Goal: Task Accomplishment & Management: Complete application form

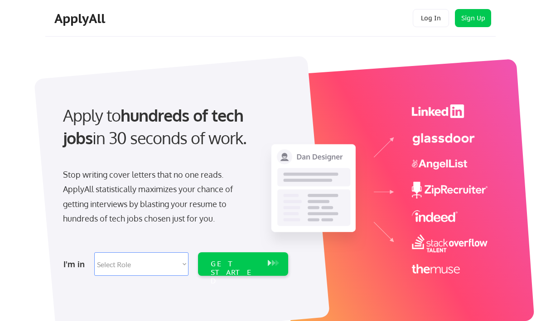
click at [111, 262] on select "Select Role Software Engineering Product Management Customer Success Sales UI/U…" at bounding box center [141, 265] width 94 height 24
select select ""marketing___comms""
click at [217, 264] on div "GET STARTED" at bounding box center [235, 273] width 48 height 26
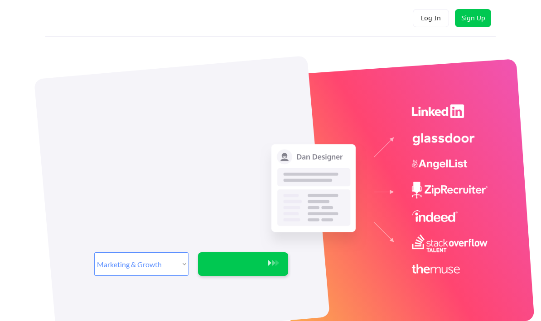
select select ""marketing___comms""
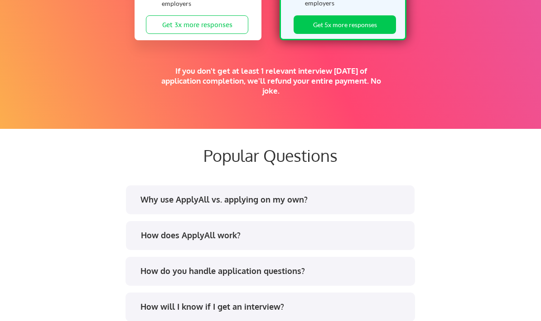
scroll to position [1648, 0]
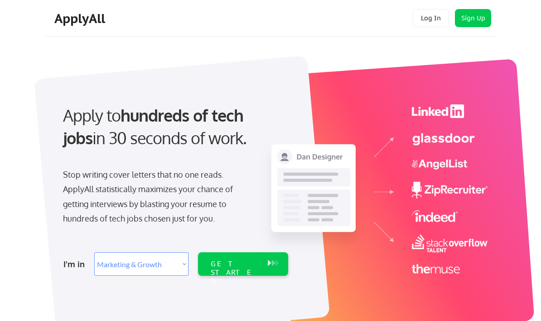
select select ""marketing___comms""
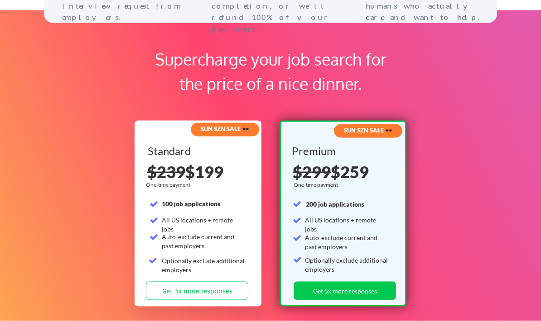
scroll to position [1342, 0]
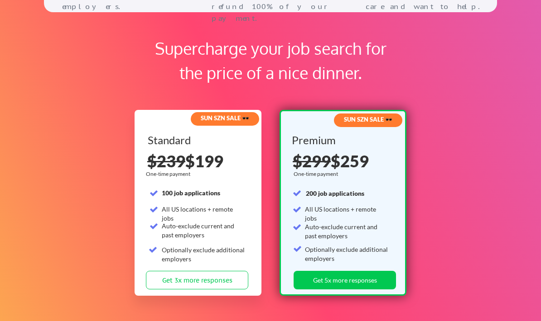
click at [378, 283] on button "Get 5x more responses" at bounding box center [344, 280] width 102 height 19
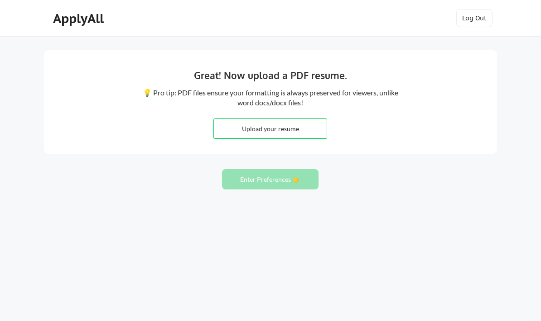
click at [311, 134] on input "file" at bounding box center [270, 128] width 113 height 19
type input "C:\fakepath\K Scott Rodgers - 2025 Resume.pdf"
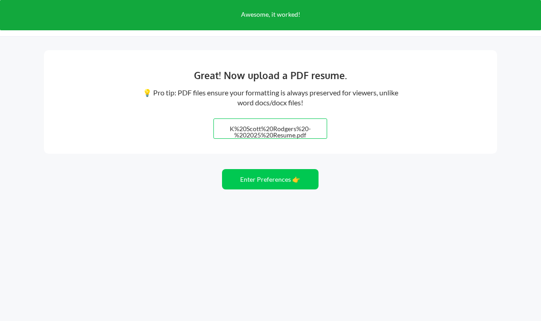
click at [293, 185] on button "Enter Preferences 👉" at bounding box center [270, 179] width 96 height 20
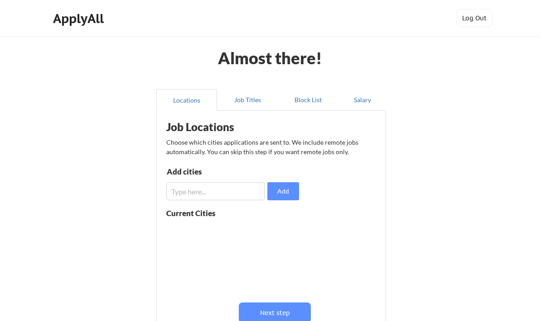
click at [242, 196] on input "input" at bounding box center [215, 191] width 98 height 18
type input "Washington DC"
click at [290, 195] on button "Add" at bounding box center [283, 191] width 32 height 18
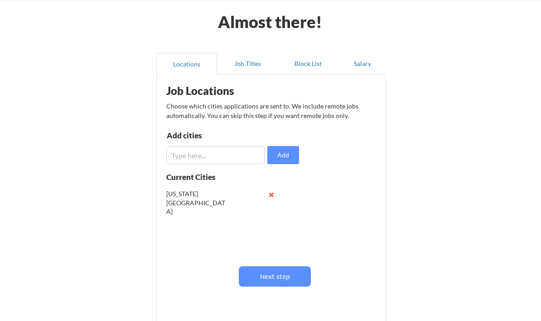
click at [238, 156] on input "input" at bounding box center [215, 155] width 98 height 18
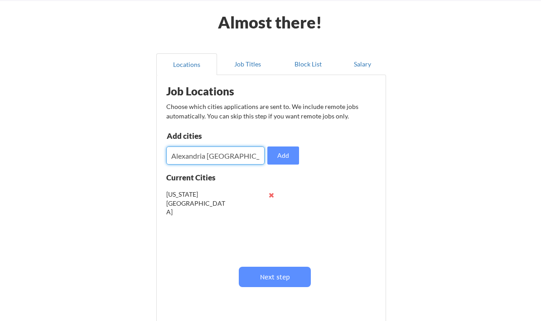
type input "Alexandria VA"
click at [284, 158] on button "Add" at bounding box center [283, 156] width 32 height 18
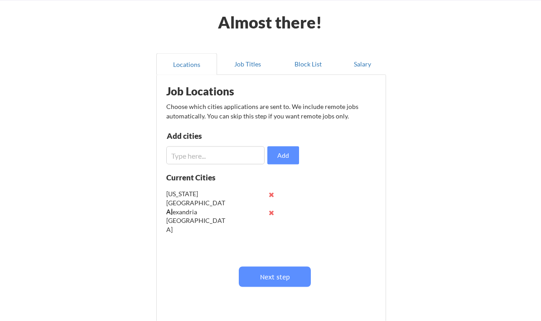
click at [245, 153] on input "input" at bounding box center [215, 156] width 98 height 18
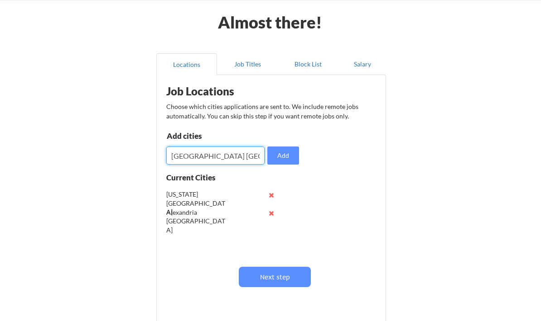
type input "Hyattsville MD"
click at [291, 156] on button "Add" at bounding box center [283, 156] width 32 height 18
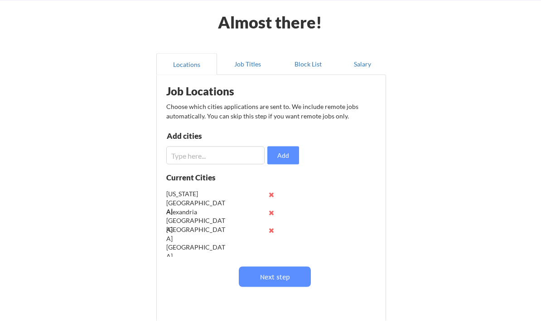
click at [295, 279] on button "Next step" at bounding box center [275, 277] width 72 height 20
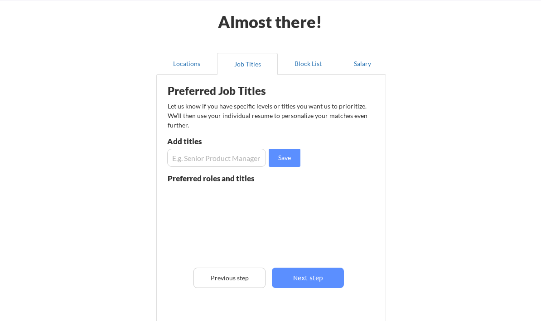
click at [249, 158] on input "input" at bounding box center [216, 158] width 99 height 18
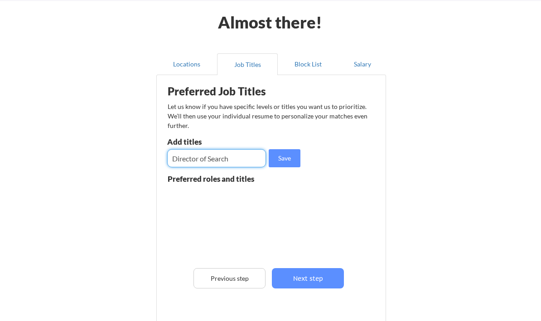
type input "Director of Search"
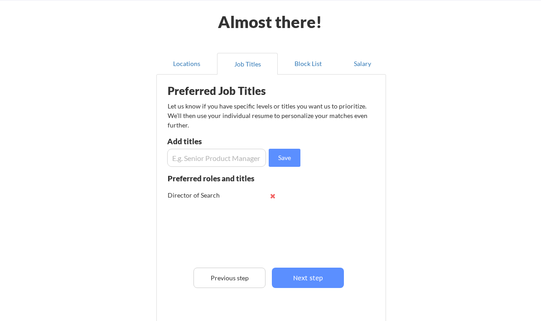
click at [230, 163] on input "input" at bounding box center [216, 158] width 99 height 18
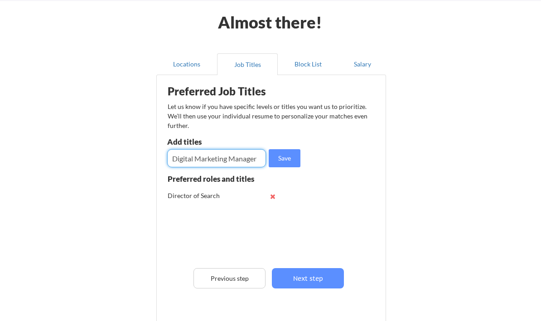
type input "Digital Marketing Manager"
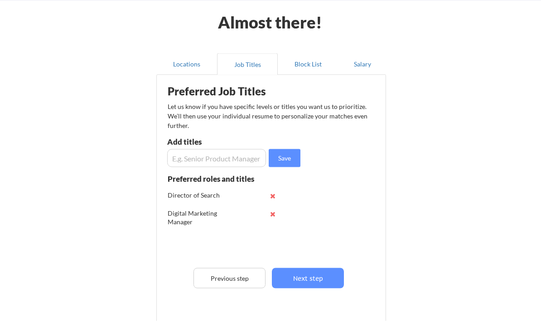
scroll to position [36, 0]
click at [234, 154] on input "input" at bounding box center [216, 158] width 99 height 18
type input "Digital Strategist"
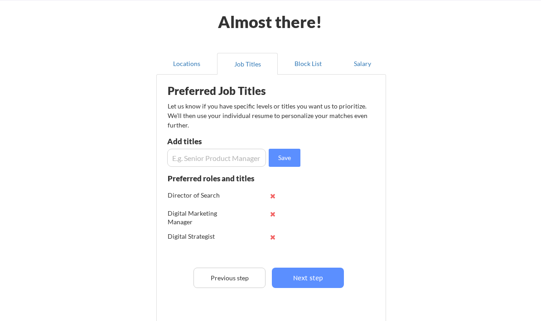
click at [235, 159] on input "input" at bounding box center [216, 158] width 99 height 18
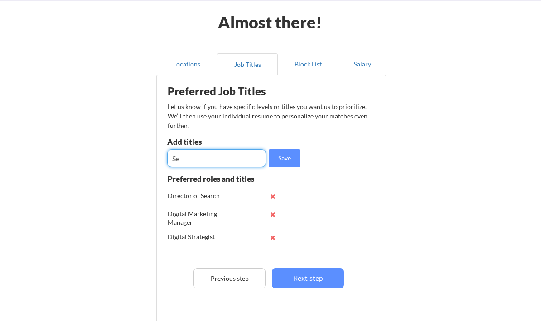
type input "S"
type input "Director of SEO"
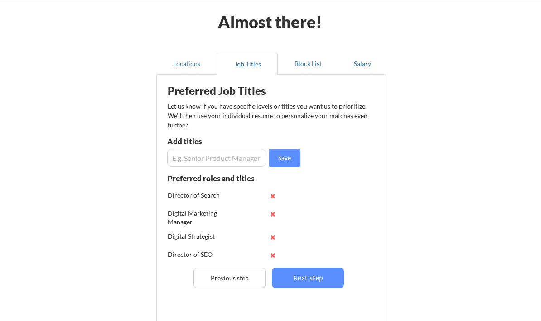
click at [331, 278] on button "Next step" at bounding box center [308, 278] width 72 height 20
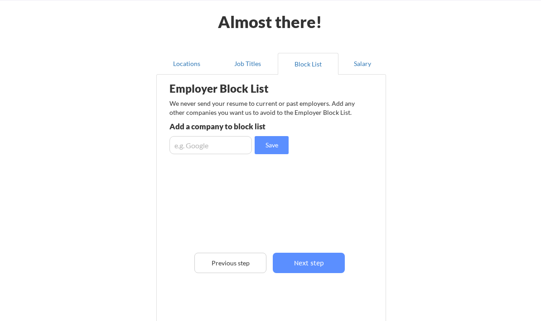
click at [232, 138] on input "input" at bounding box center [210, 145] width 82 height 18
click at [321, 263] on button "Next step" at bounding box center [309, 264] width 72 height 20
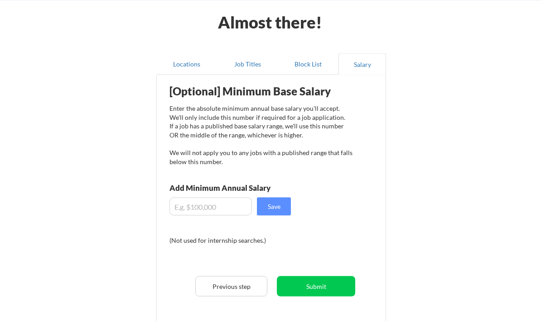
click at [225, 212] on input "input" at bounding box center [210, 207] width 82 height 18
type input "$140,000"
click at [247, 67] on button "Job Titles" at bounding box center [247, 64] width 61 height 22
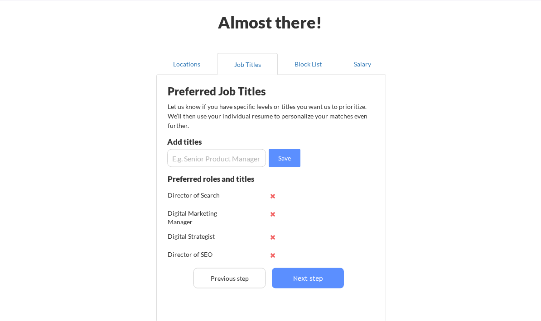
click at [244, 153] on input "input" at bounding box center [216, 158] width 99 height 18
type input "Communications Manager"
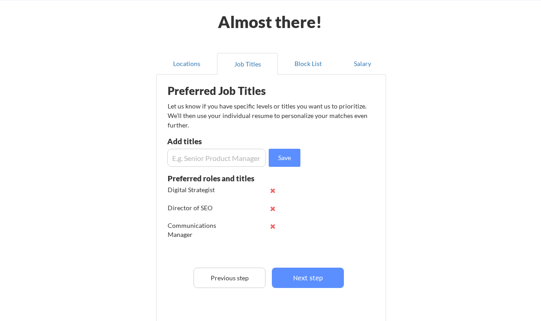
scroll to position [47, 0]
click at [360, 65] on button "Salary" at bounding box center [362, 64] width 48 height 22
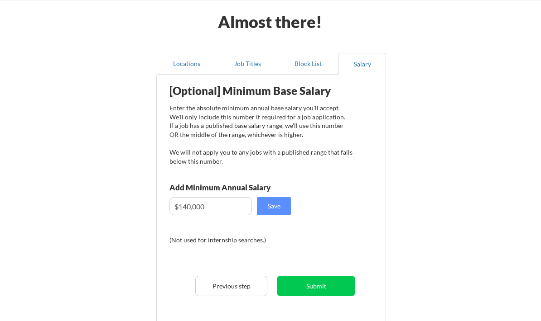
click at [334, 286] on button "Submit" at bounding box center [316, 286] width 78 height 20
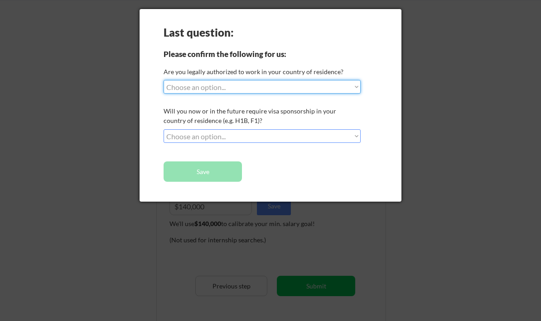
click at [339, 91] on select "Choose an option... Yes, I am a US Citizen Yes, I am a Canadian Citizen Yes, I …" at bounding box center [261, 87] width 197 height 14
select select ""yes__i_am_a_us_citizen""
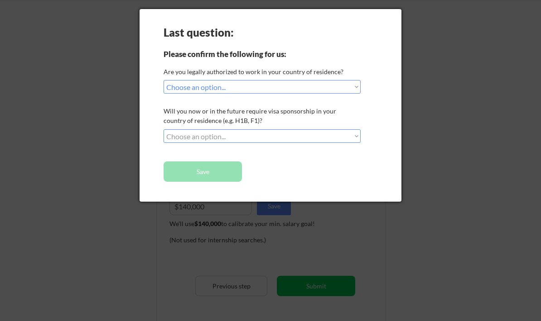
click at [334, 134] on select "Choose an option... No, I will not need sponsorship Yes, I will need sponsorship" at bounding box center [261, 136] width 197 height 14
select select ""no__i_will_not_need_sponsorship""
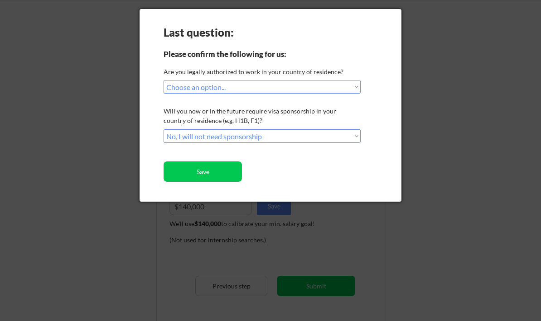
click at [223, 171] on button "Save" at bounding box center [202, 172] width 78 height 20
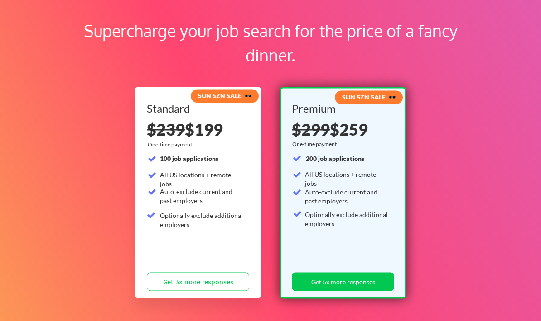
click at [376, 281] on button "Get 5x more responses" at bounding box center [343, 282] width 102 height 19
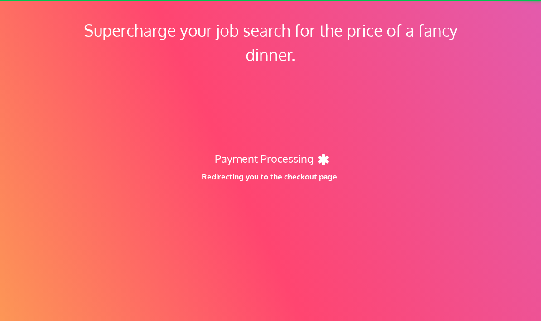
scroll to position [81, 0]
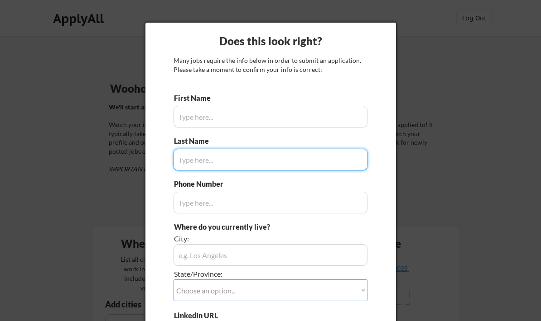
type input "[PERSON_NAME]"
type input "803.480.2626"
type input "Annapolis, MD 21404"
click at [214, 117] on input "input" at bounding box center [270, 117] width 194 height 22
type input "Rodgers"
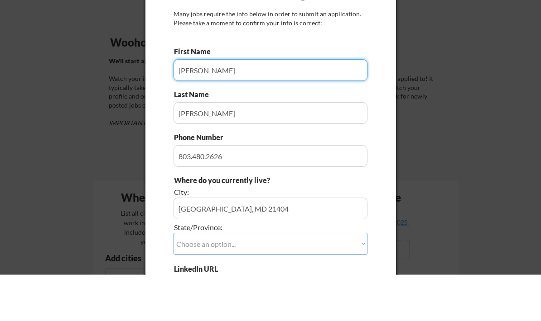
scroll to position [4, 0]
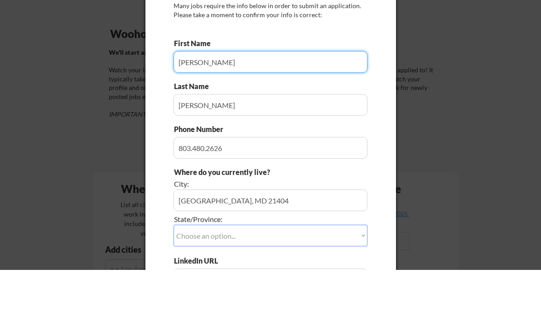
type input "Scott"
click at [300, 241] on input "input" at bounding box center [270, 252] width 194 height 22
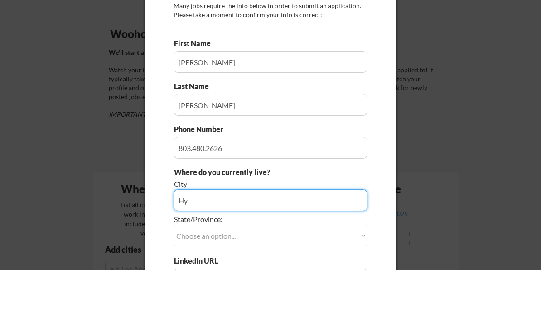
type input "H"
type input "M"
type input "Prince George’s County"
click at [342, 276] on select "Choose an option... Other/Not Applicable Alabama Alaska Alberta Arizona Arkansa…" at bounding box center [270, 287] width 194 height 22
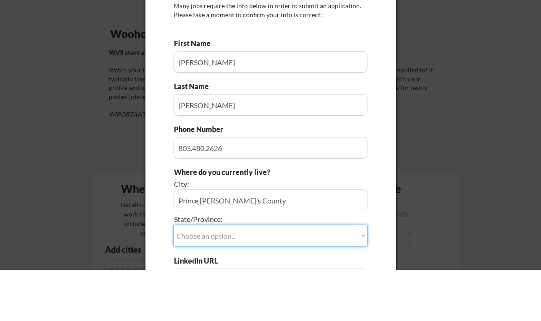
scroll to position [55, 0]
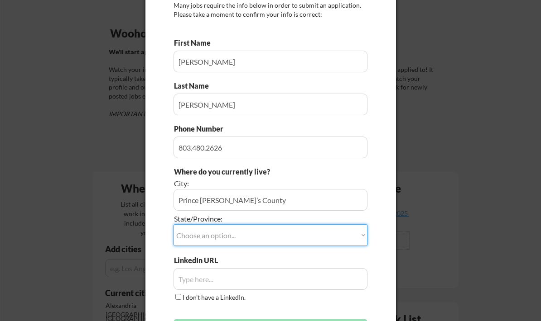
select select ""Maryland""
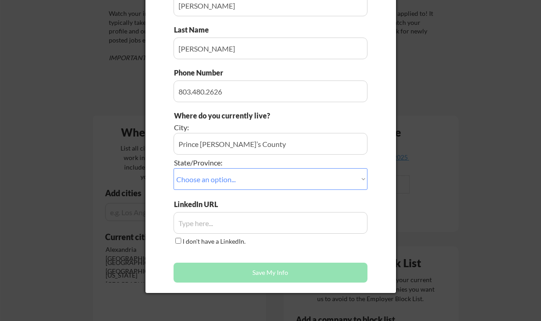
click at [289, 229] on input "input" at bounding box center [270, 223] width 194 height 22
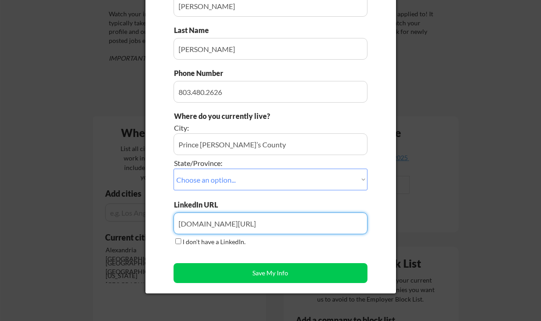
type input "LinkedIn.com/in/thescottrodgers"
click at [312, 270] on button "Save My Info" at bounding box center [270, 274] width 194 height 20
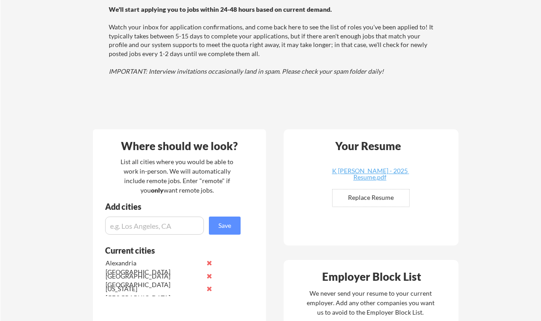
scroll to position [0, 0]
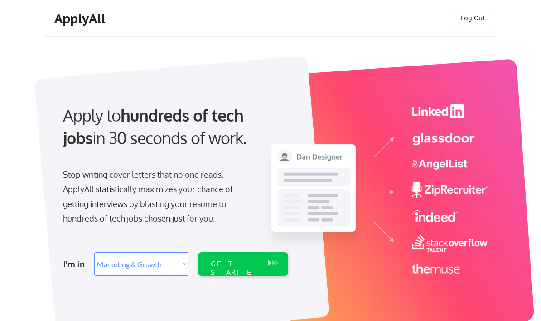
select select ""marketing___comms""
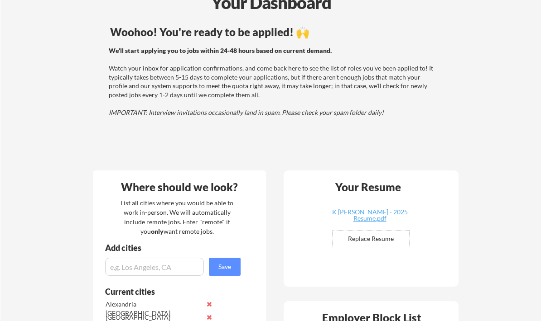
scroll to position [96, 0]
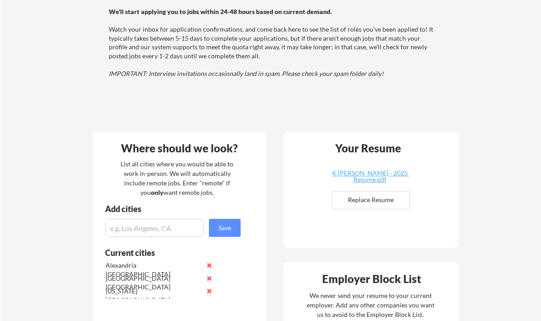
click at [186, 230] on input "input" at bounding box center [154, 228] width 99 height 18
type input "Bethesda MD"
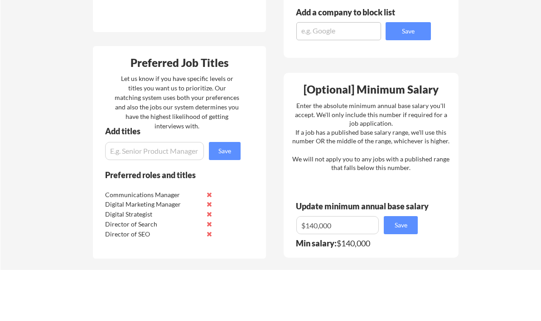
scroll to position [392, 0]
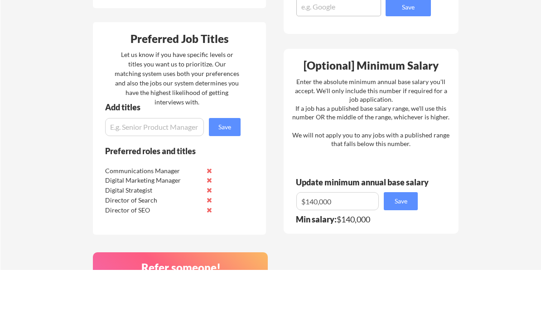
click at [182, 169] on input "input" at bounding box center [154, 178] width 99 height 18
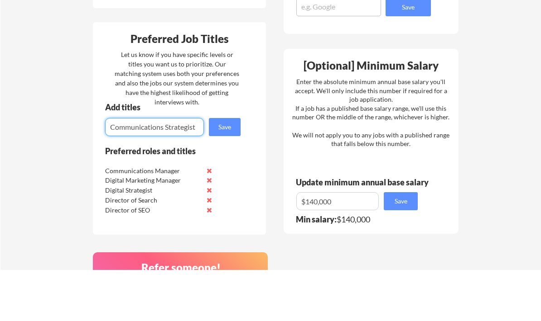
type input "Communications Strategist"
click at [232, 169] on button "Save" at bounding box center [225, 178] width 32 height 18
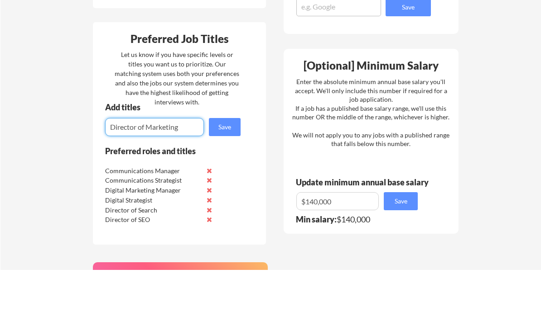
type input "Director of Marketing"
click at [232, 169] on button "Save" at bounding box center [225, 178] width 32 height 18
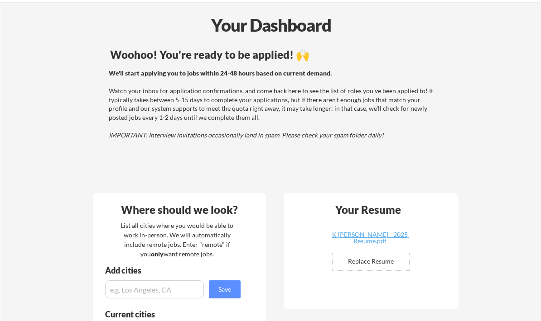
scroll to position [0, 0]
